Goal: Information Seeking & Learning: Learn about a topic

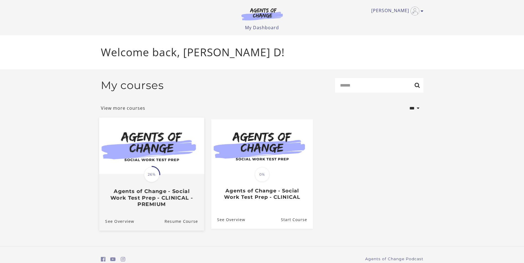
click at [174, 175] on div at bounding box center [151, 146] width 105 height 57
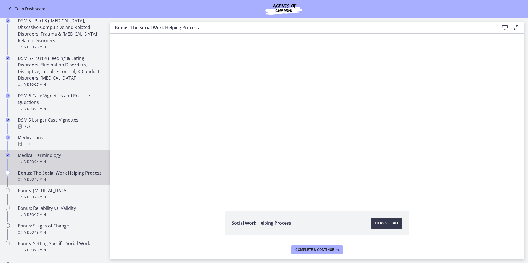
scroll to position [304, 0]
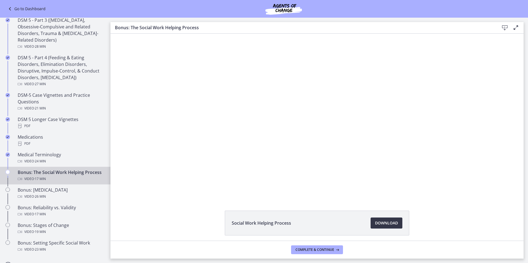
click at [386, 222] on span "Download Opens in a new window" at bounding box center [386, 223] width 23 height 7
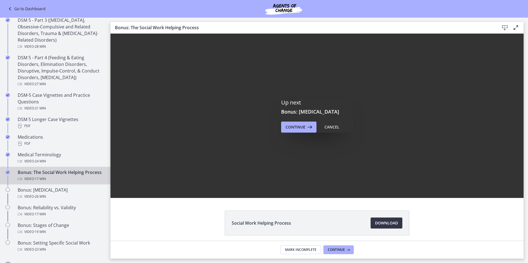
scroll to position [0, 0]
click at [340, 248] on span "Continue" at bounding box center [336, 250] width 17 height 4
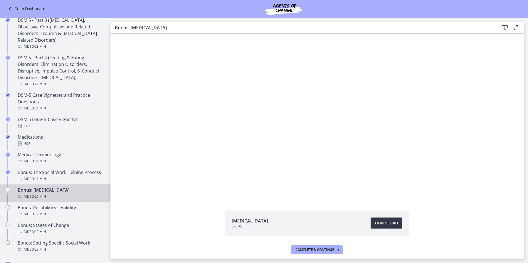
click at [389, 223] on span "Download Opens in a new window" at bounding box center [386, 223] width 23 height 7
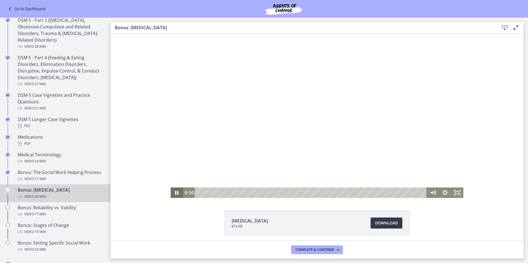
click at [174, 192] on icon "Pause" at bounding box center [177, 193] width 12 height 10
